Goal: Task Accomplishment & Management: Manage account settings

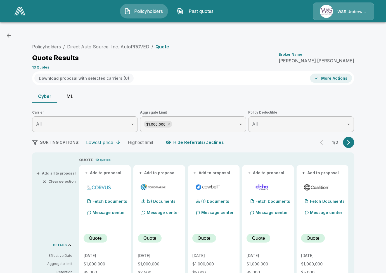
click at [65, 93] on button "ML" at bounding box center [69, 95] width 25 height 13
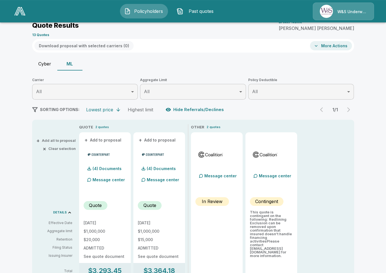
scroll to position [32, 0]
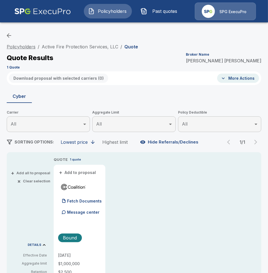
click at [22, 47] on link "Policyholders" at bounding box center [21, 47] width 29 height 6
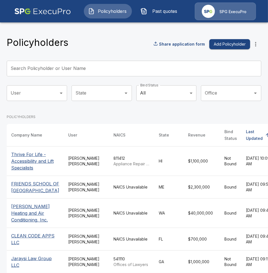
click at [165, 17] on button "Past quotes" at bounding box center [160, 11] width 48 height 15
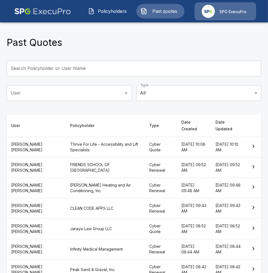
click at [98, 139] on th "Thrive For Life - Accessibility and Lift Specialists" at bounding box center [105, 147] width 79 height 20
click at [107, 9] on span "Policyholders" at bounding box center [112, 11] width 31 height 7
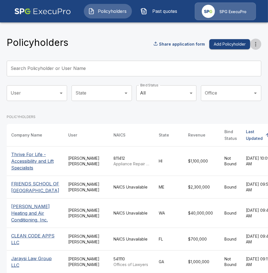
click at [255, 44] on icon "more" at bounding box center [255, 44] width 1 height 4
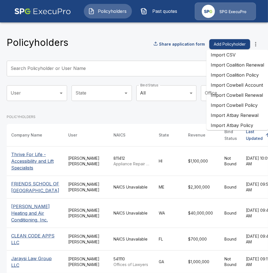
click at [242, 68] on li "Import Coalition Renewal" at bounding box center [237, 65] width 62 height 10
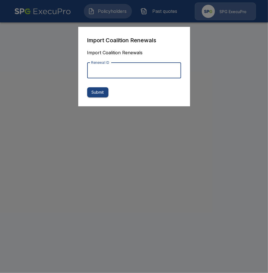
click at [146, 77] on input "Renewal ID" at bounding box center [134, 71] width 94 height 16
paste input "**********"
type input "**********"
click at [104, 92] on button "Submit" at bounding box center [97, 92] width 21 height 10
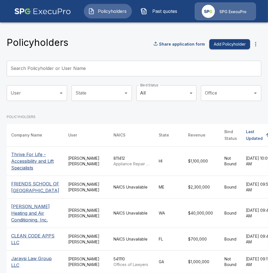
drag, startPoint x: 179, startPoint y: 16, endPoint x: 175, endPoint y: 15, distance: 4.2
click at [176, 15] on div "Policyholders Past quotes SPG ExecuPro" at bounding box center [133, 11] width 257 height 18
click at [175, 15] on button "Past quotes" at bounding box center [160, 11] width 48 height 15
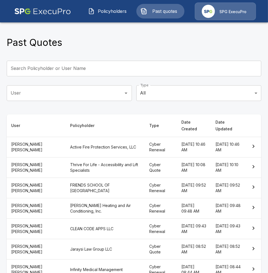
click at [70, 137] on th "Active Fire Protection Services, LLC" at bounding box center [105, 147] width 79 height 20
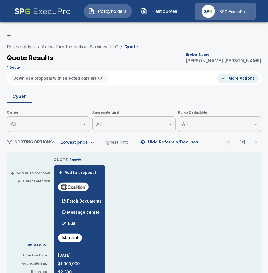
click at [16, 45] on link "Policyholders" at bounding box center [21, 47] width 29 height 6
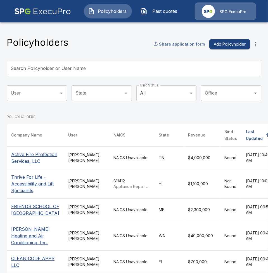
drag, startPoint x: 142, startPoint y: 49, endPoint x: 195, endPoint y: 46, distance: 52.6
click at [143, 49] on div "Policyholders Share application form Add Policyholder" at bounding box center [134, 44] width 254 height 15
click at [258, 44] on icon "more" at bounding box center [255, 44] width 7 height 7
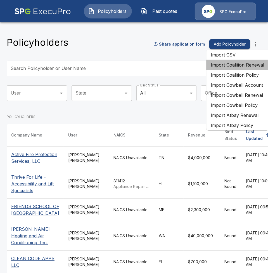
click at [249, 68] on li "Import Coalition Renewal" at bounding box center [237, 65] width 62 height 10
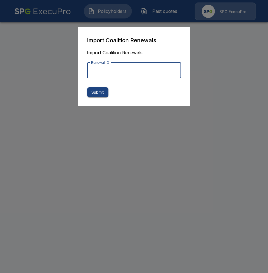
click at [151, 76] on input "Renewal ID" at bounding box center [134, 71] width 94 height 16
paste input "**********"
type input "**********"
click at [102, 91] on button "Submit" at bounding box center [97, 92] width 21 height 10
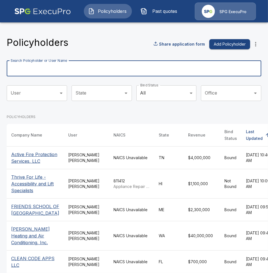
click at [120, 69] on input "Search Policyholder or User Name" at bounding box center [131, 69] width 248 height 16
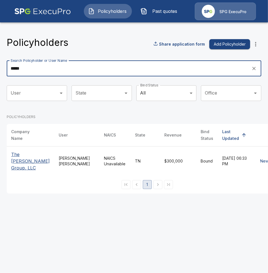
type input "*****"
click at [42, 170] on th "The [PERSON_NAME] Group, LLC" at bounding box center [30, 160] width 47 height 29
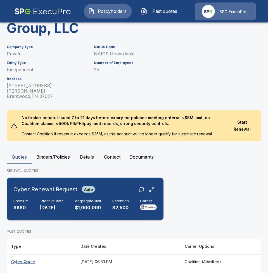
scroll to position [70, 0]
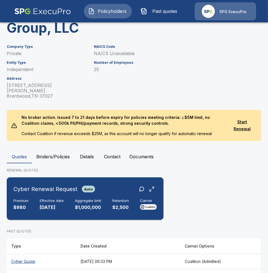
click at [118, 198] on div "Retention $2,500" at bounding box center [120, 204] width 16 height 12
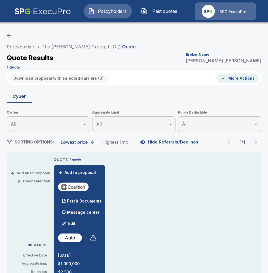
click at [14, 46] on link "Policyholders" at bounding box center [21, 47] width 29 height 6
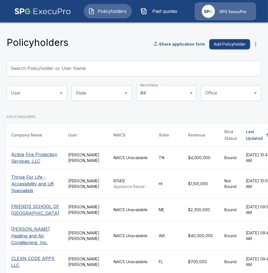
click at [104, 66] on input "Search Policyholder or User Name" at bounding box center [131, 69] width 248 height 16
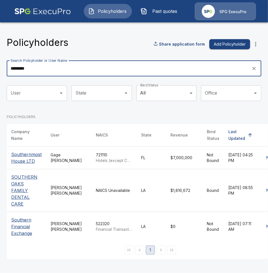
type input "********"
click at [3, 184] on div "Policyholders Share application form Add Policyholder Search Policyholder or Us…" at bounding box center [134, 143] width 268 height 244
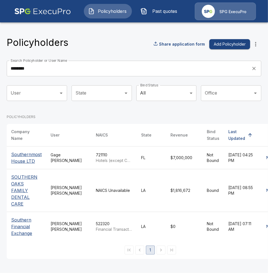
click at [18, 181] on p "SOUTHERN OAKS FAMILY DENTAL CARE" at bounding box center [26, 190] width 30 height 34
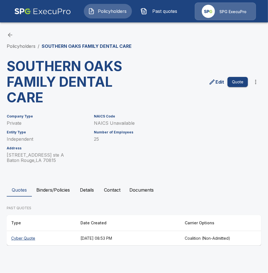
click at [63, 243] on th "Cyber Quote" at bounding box center [41, 238] width 69 height 15
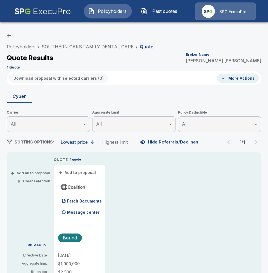
click at [25, 47] on link "Policyholders" at bounding box center [21, 47] width 29 height 6
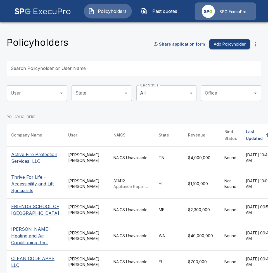
click at [257, 42] on icon "more" at bounding box center [255, 44] width 7 height 7
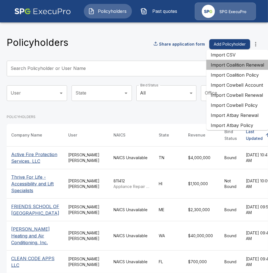
click at [255, 66] on li "Import Coalition Renewal" at bounding box center [237, 65] width 62 height 10
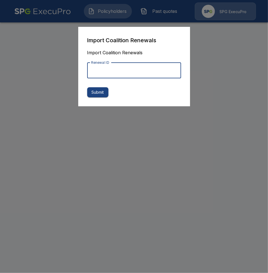
click at [127, 71] on input "Renewal ID" at bounding box center [134, 71] width 94 height 16
paste input "**********"
type input "**********"
click at [106, 91] on button "Submit" at bounding box center [97, 92] width 21 height 10
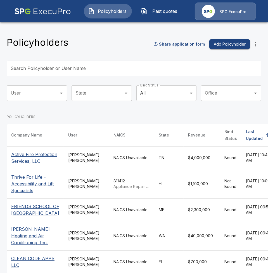
click at [164, 12] on span "Past quotes" at bounding box center [164, 11] width 31 height 7
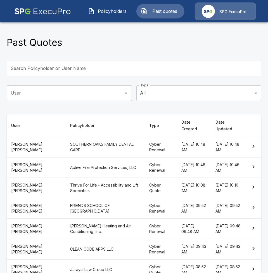
click at [87, 143] on th "SOUTHERN OAKS FAMILY DENTAL CARE" at bounding box center [105, 147] width 79 height 20
click at [128, 70] on input "Search Policyholder or User Name" at bounding box center [131, 69] width 248 height 16
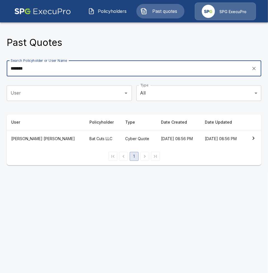
type input "*******"
click at [85, 135] on th "Bat Cuts LLC" at bounding box center [103, 138] width 36 height 17
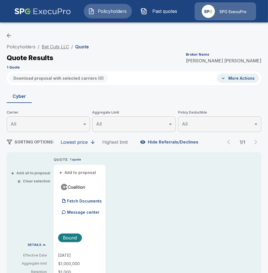
click at [61, 45] on link "Bat Cuts LLC" at bounding box center [55, 47] width 27 height 6
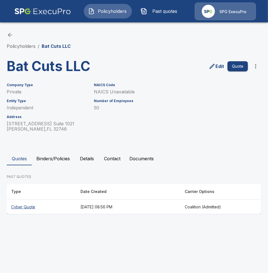
click at [99, 10] on span "Policyholders" at bounding box center [112, 11] width 31 height 7
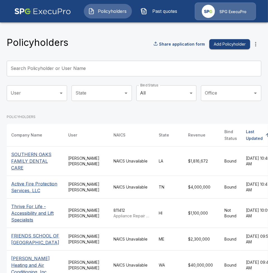
click at [128, 73] on input "Search Policyholder or User Name" at bounding box center [131, 69] width 248 height 16
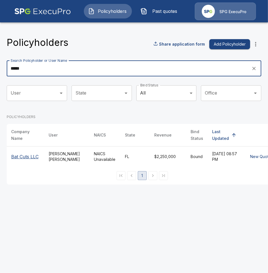
type input "*****"
click at [70, 153] on td "Tricia Dietz" at bounding box center [66, 156] width 45 height 20
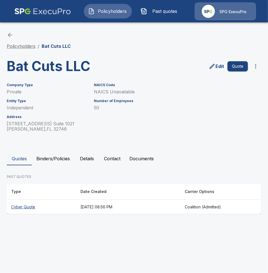
click at [29, 44] on link "Policyholders" at bounding box center [21, 46] width 29 height 6
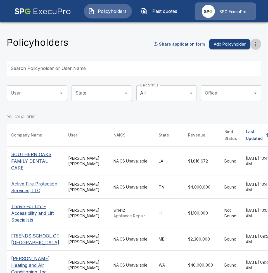
click at [258, 43] on icon "more" at bounding box center [255, 44] width 7 height 7
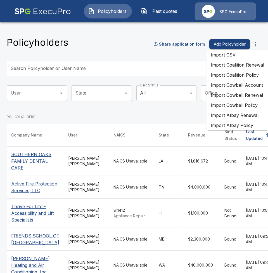
click at [250, 68] on li "Import Coalition Renewal" at bounding box center [237, 65] width 62 height 10
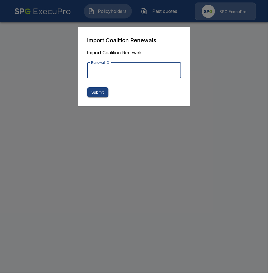
click at [132, 75] on input "Renewal ID" at bounding box center [134, 71] width 94 height 16
paste input "**********"
type input "**********"
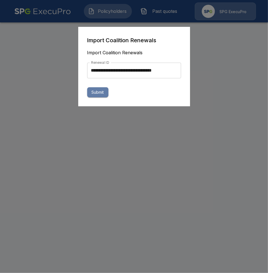
click at [104, 90] on button "Submit" at bounding box center [97, 92] width 21 height 10
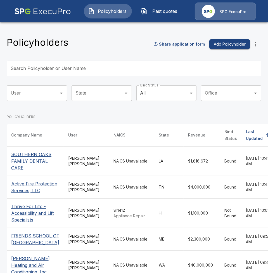
click at [155, 16] on button "Past quotes" at bounding box center [160, 11] width 48 height 15
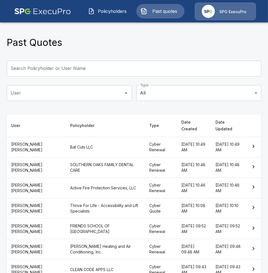
click at [240, 50] on div "Past Quotes" at bounding box center [134, 44] width 254 height 15
click at [113, 16] on button "Policyholders" at bounding box center [108, 11] width 48 height 15
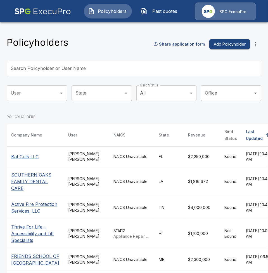
click at [258, 41] on icon "more" at bounding box center [255, 44] width 7 height 7
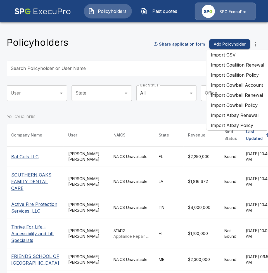
click at [242, 67] on li "Import Coalition Renewal" at bounding box center [237, 65] width 62 height 10
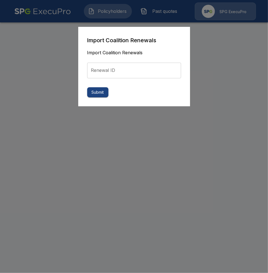
click at [150, 75] on input "Renewal ID" at bounding box center [134, 71] width 94 height 16
paste input "**********"
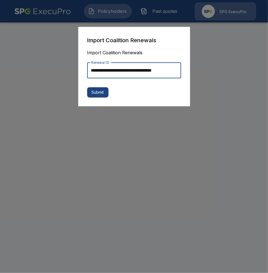
scroll to position [0, 3]
type input "**********"
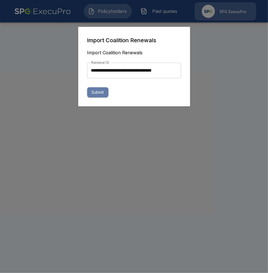
click at [102, 92] on button "Submit" at bounding box center [97, 92] width 21 height 10
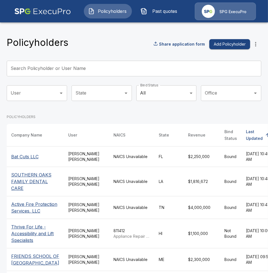
click at [147, 19] on div "Policyholders Past quotes SPG ExecuPro" at bounding box center [133, 11] width 257 height 18
click at [154, 13] on span "Past quotes" at bounding box center [164, 11] width 31 height 7
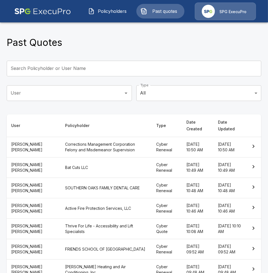
click at [118, 12] on span "Policyholders" at bounding box center [112, 11] width 31 height 7
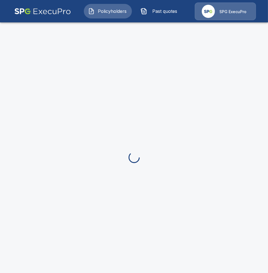
click at [161, 13] on span "Past quotes" at bounding box center [164, 11] width 31 height 7
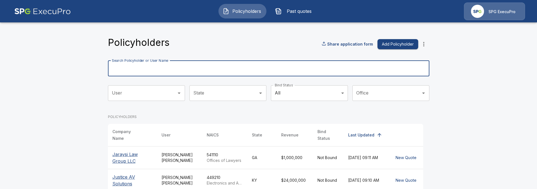
click at [150, 63] on div "Search Policyholder or User Name Search Policyholder or User Name" at bounding box center [269, 69] width 322 height 16
drag, startPoint x: 164, startPoint y: 66, endPoint x: 169, endPoint y: 66, distance: 5.3
click at [164, 66] on input "Search Policyholder or User Name" at bounding box center [266, 69] width 316 height 16
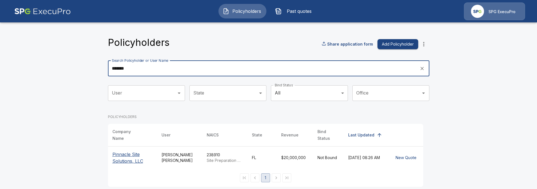
type input "*******"
click at [124, 152] on p "Pinnacle Site Solutions, LLC" at bounding box center [133, 157] width 40 height 13
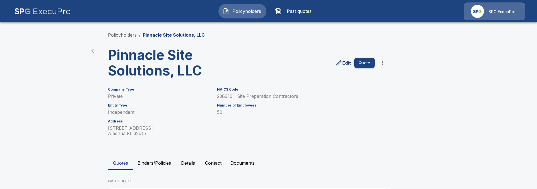
scroll to position [55, 0]
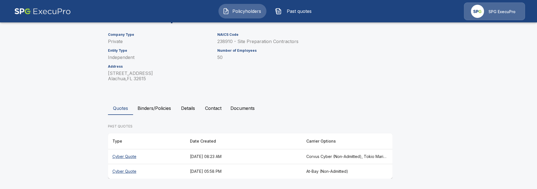
click at [235, 156] on th "[DATE] 08:23 AM" at bounding box center [244, 156] width 116 height 15
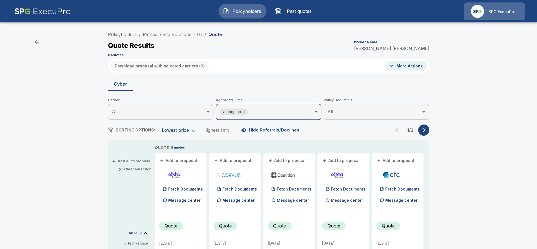
click at [244, 111] on icon at bounding box center [244, 111] width 4 height 4
click at [427, 128] on icon "button" at bounding box center [424, 130] width 6 height 6
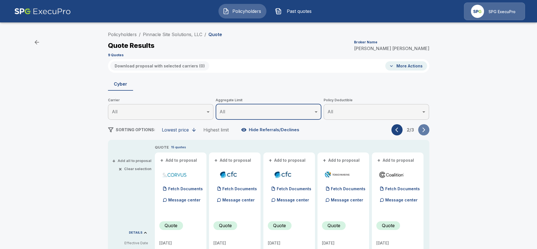
click at [427, 128] on button "button" at bounding box center [424, 129] width 11 height 11
